Goal: Transaction & Acquisition: Purchase product/service

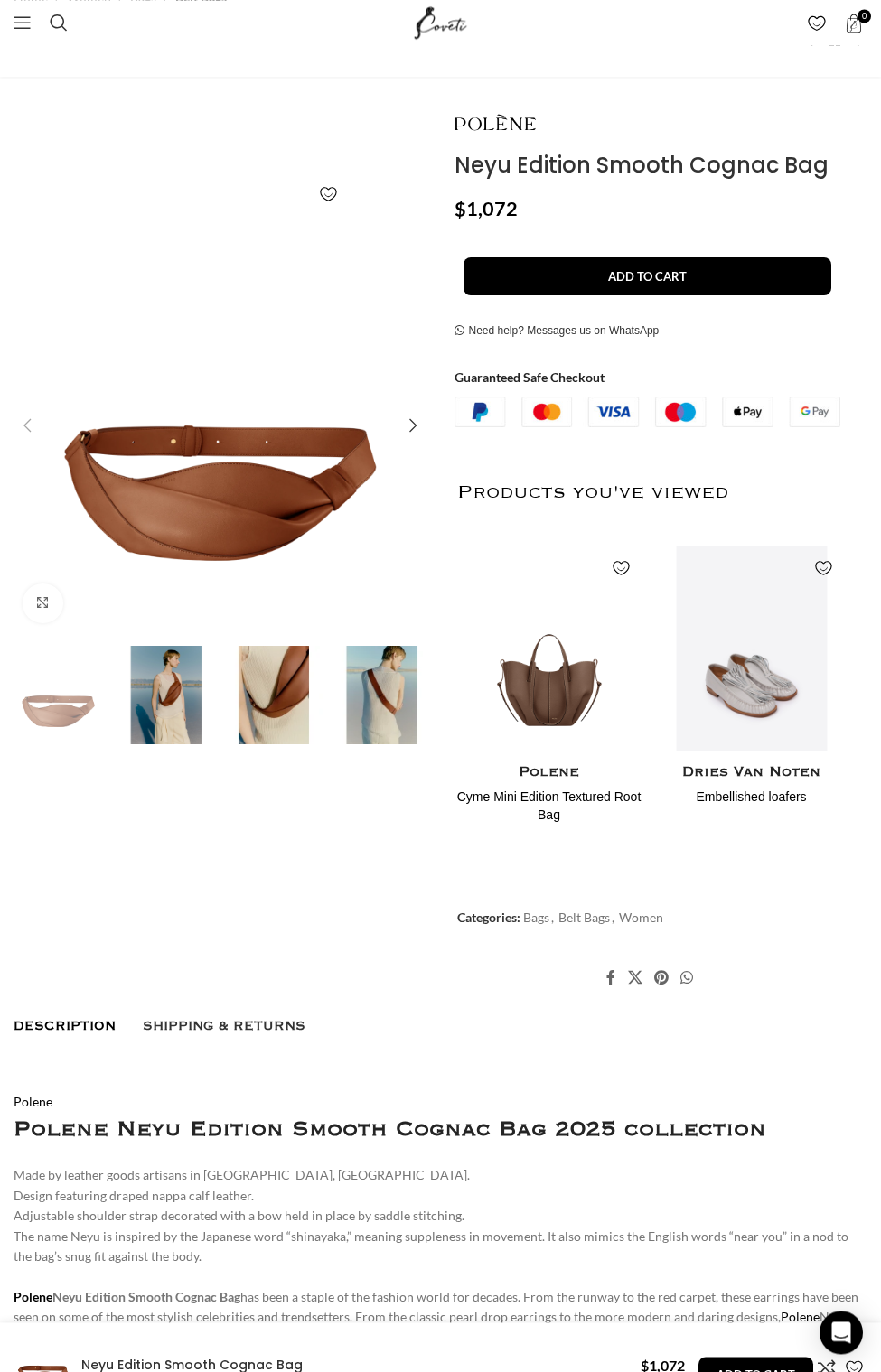
scroll to position [376, 0]
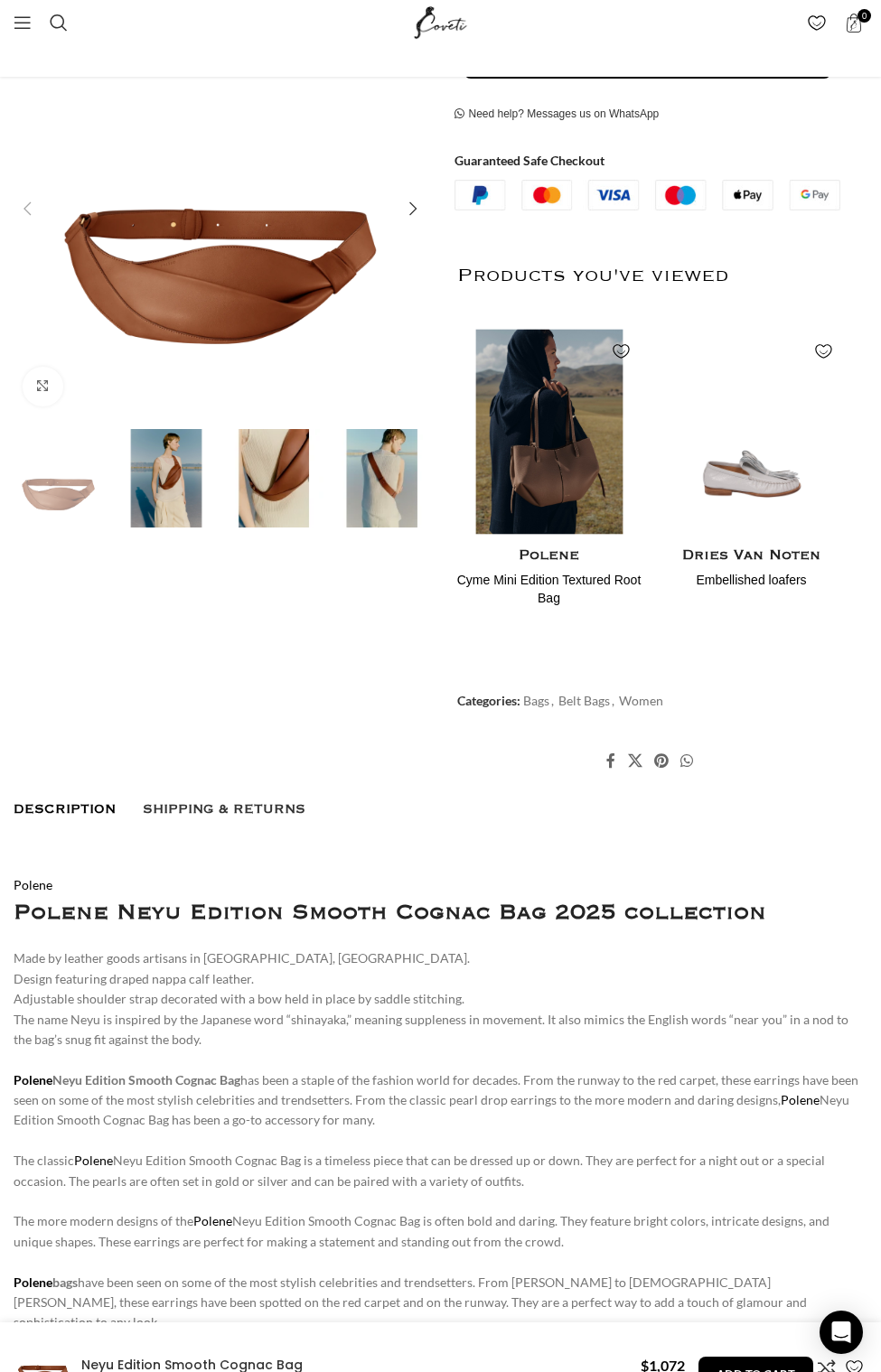
click at [563, 480] on img "1 / 2" at bounding box center [547, 432] width 189 height 223
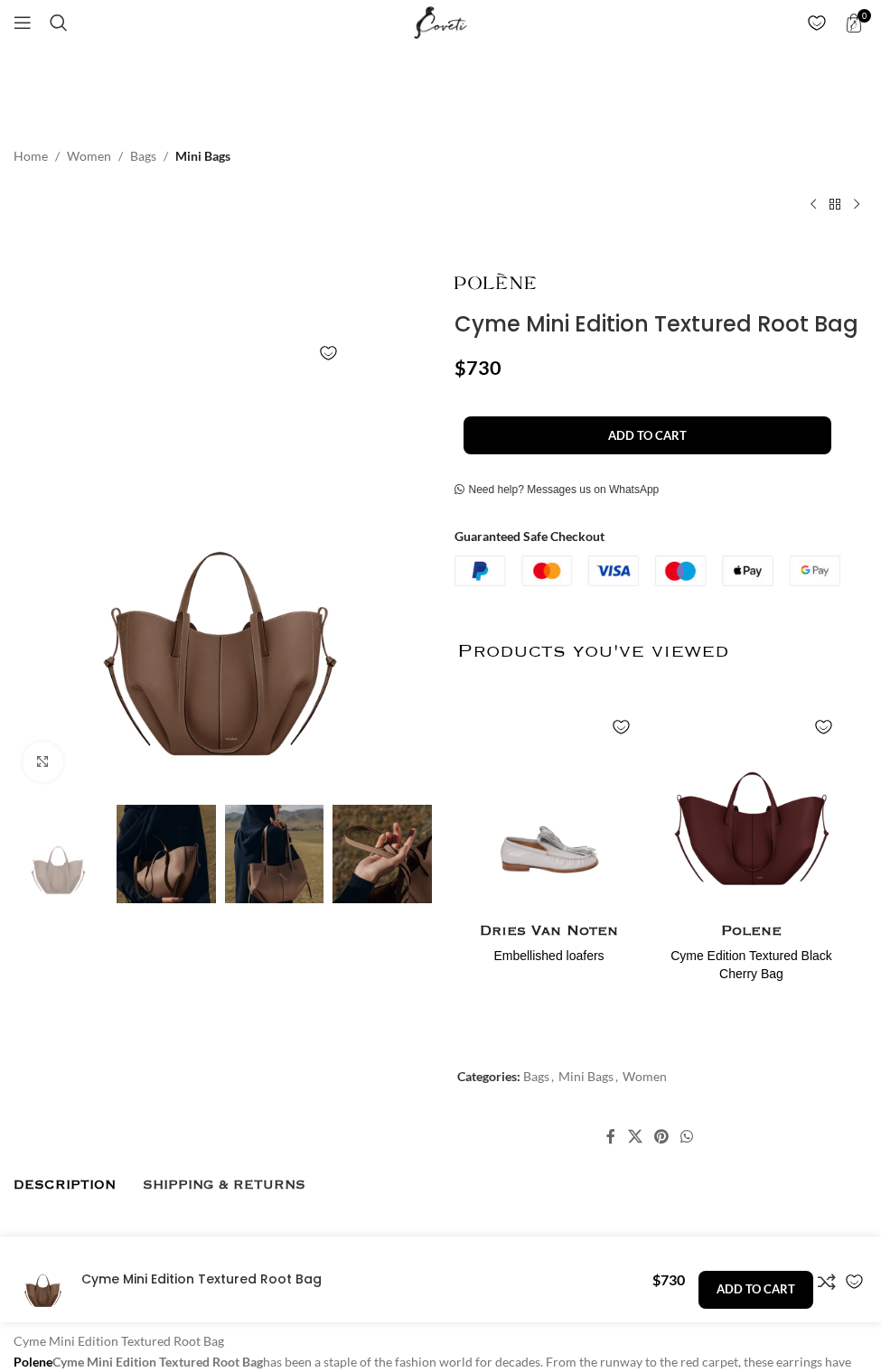
scroll to position [1738, 0]
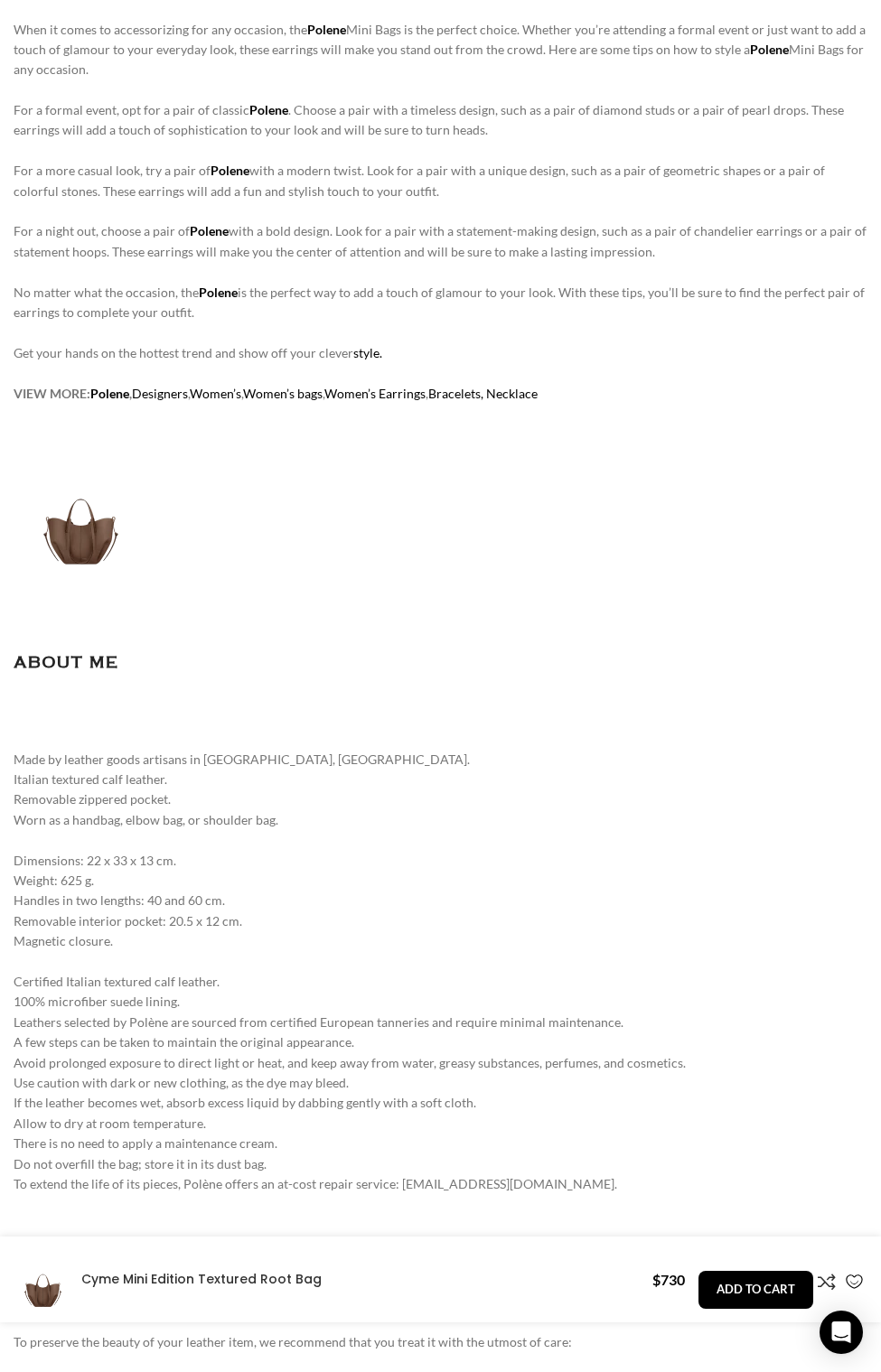
click at [734, 1267] on form "- Cyme Mini Edition Textured Root Bag quantity 1 + Add to cart Buy now" at bounding box center [756, 1279] width 115 height 35
click at [737, 1278] on button "Add to cart" at bounding box center [756, 1290] width 115 height 38
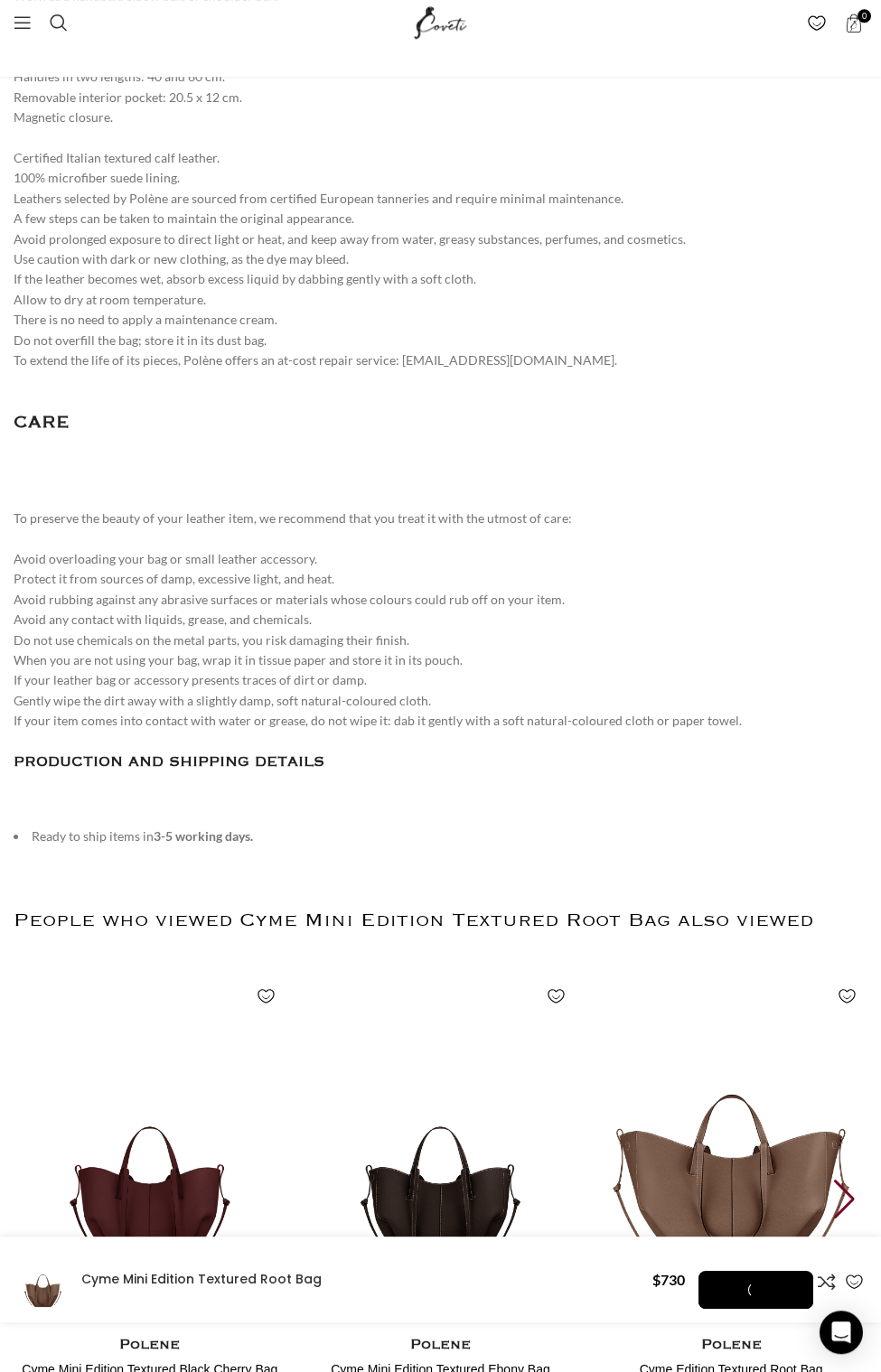
scroll to position [2648, 0]
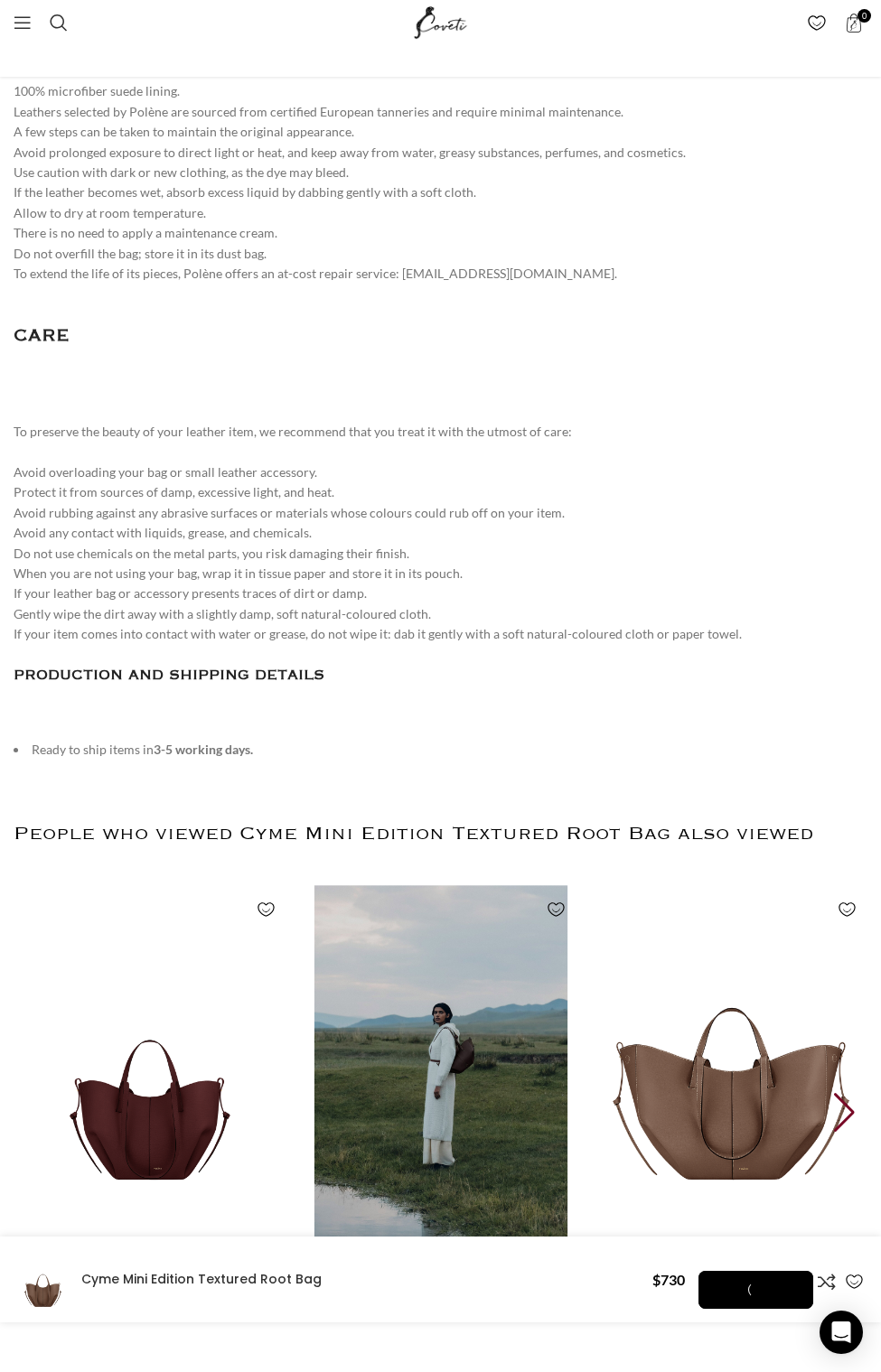
click at [375, 1084] on img "2 / 6" at bounding box center [440, 1062] width 281 height 372
